Goal: Information Seeking & Learning: Learn about a topic

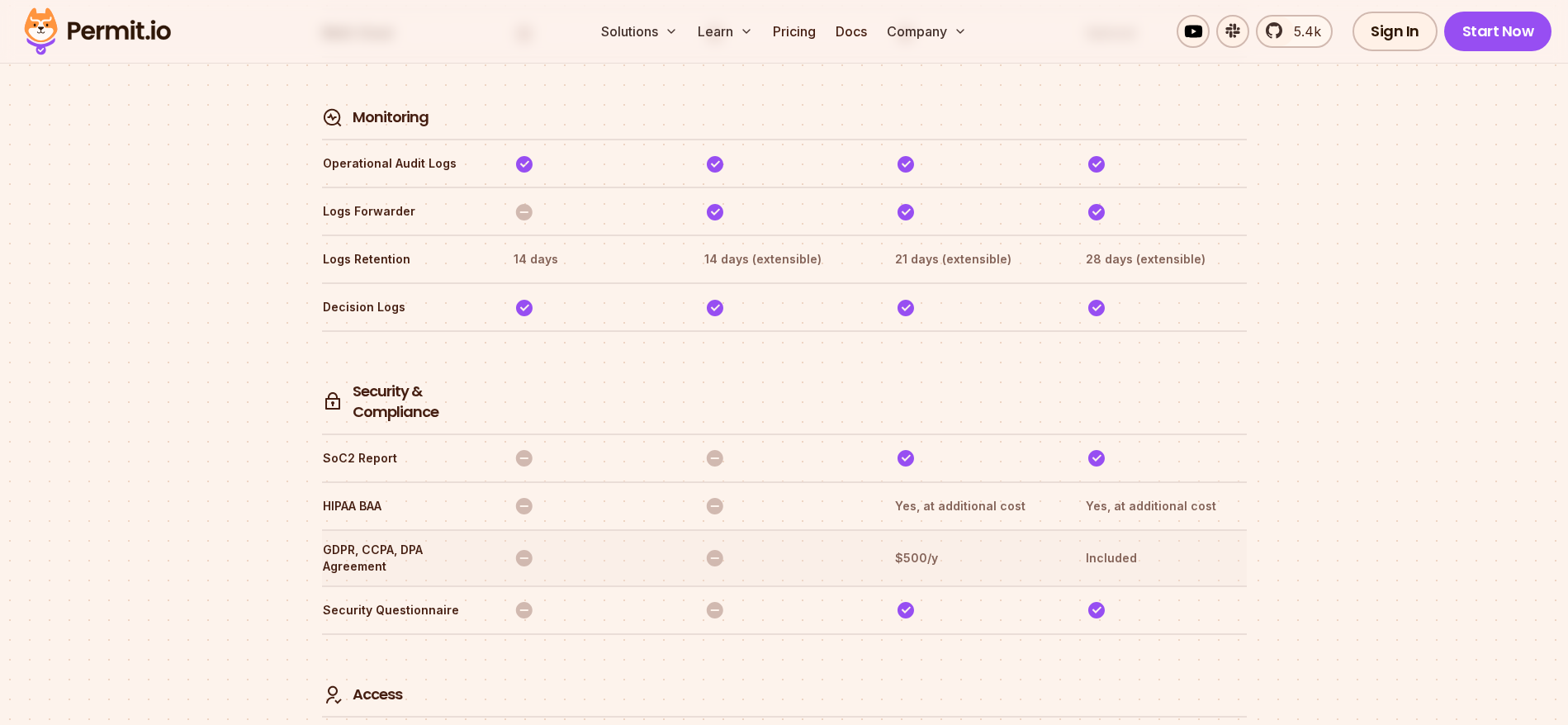
scroll to position [4298, 0]
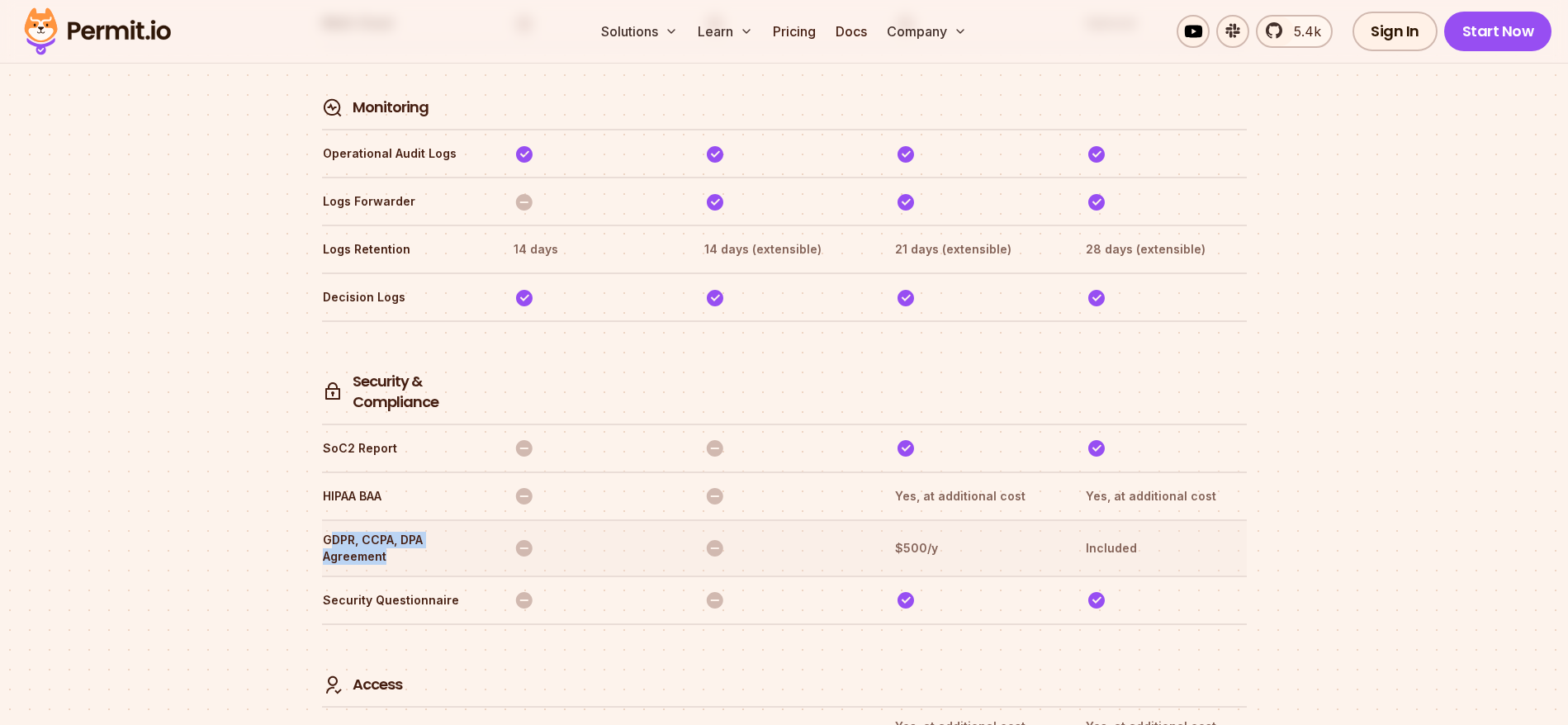
drag, startPoint x: 327, startPoint y: 469, endPoint x: 387, endPoint y: 483, distance: 61.6
click at [387, 531] on th "GDPR, CCPA, DPA Agreement" at bounding box center [402, 548] width 161 height 34
click at [372, 531] on th "GDPR, CCPA, DPA Agreement" at bounding box center [402, 548] width 161 height 34
drag, startPoint x: 321, startPoint y: 464, endPoint x: 410, endPoint y: 479, distance: 90.3
click at [410, 531] on th "GDPR, CCPA, DPA Agreement" at bounding box center [402, 548] width 161 height 34
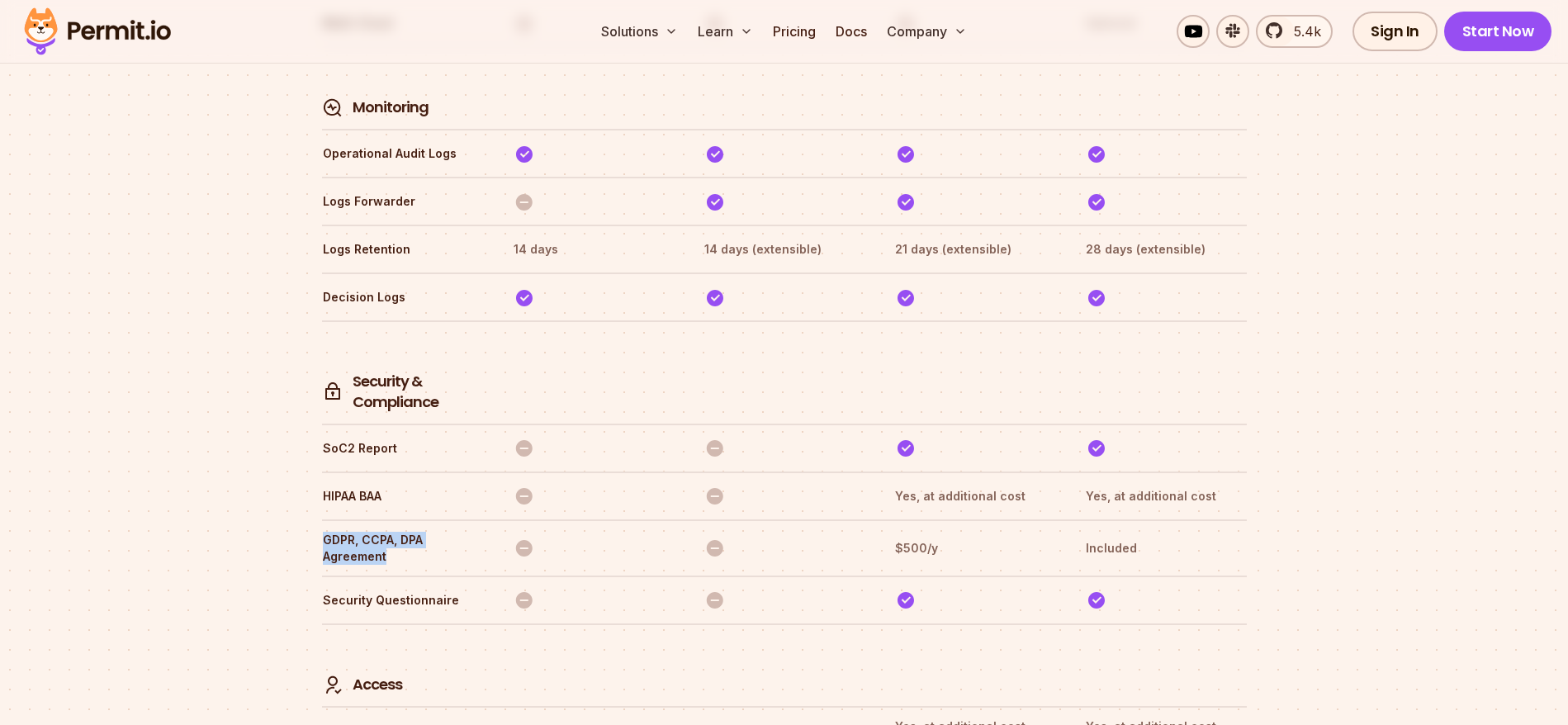
copy th "GDPR, CCPA, DPA Agreement"
